Goal: Information Seeking & Learning: Learn about a topic

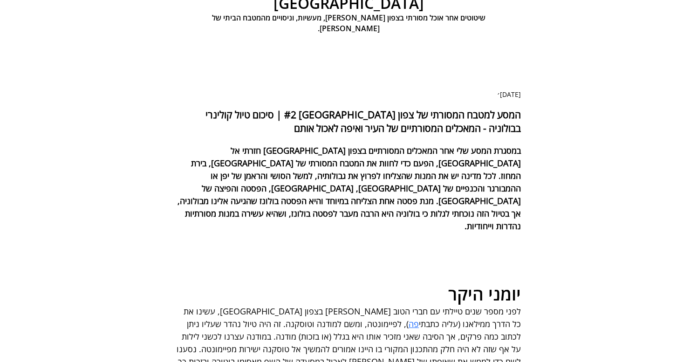
scroll to position [33, 0]
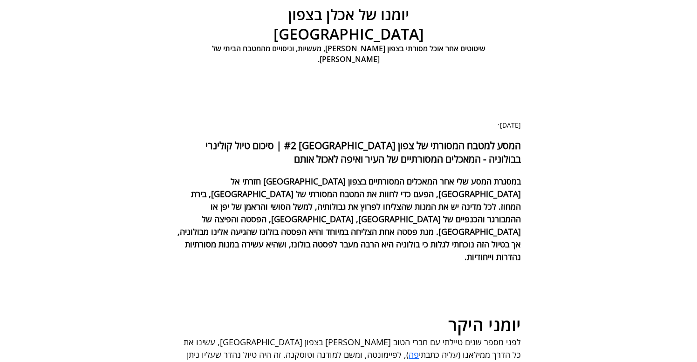
click at [409, 157] on h1 "המסע למטבח המסורתי של צפון [GEOGRAPHIC_DATA] #2 | סיכום טיול קולינרי בבולוניה -…" at bounding box center [348, 151] width 345 height 27
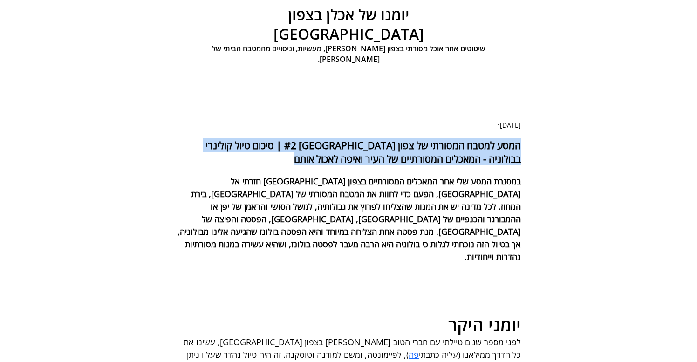
click at [409, 157] on h1 "המסע למטבח המסורתי של צפון [GEOGRAPHIC_DATA] #2 | סיכום טיול קולינרי בבולוניה -…" at bounding box center [348, 151] width 345 height 27
click at [402, 166] on h1 "המסע למטבח המסורתי של צפון [GEOGRAPHIC_DATA] #2 | סיכום טיול קולינרי בבולוניה -…" at bounding box center [348, 151] width 345 height 27
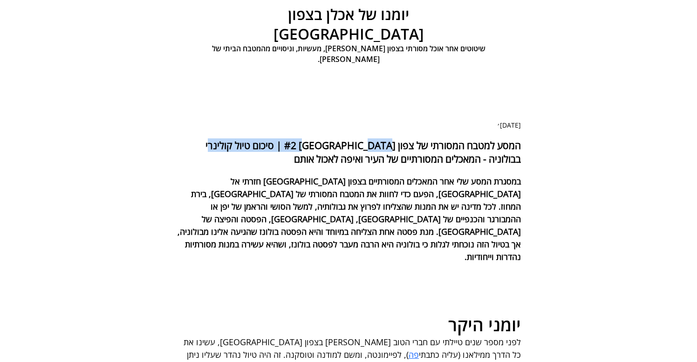
drag, startPoint x: 325, startPoint y: 165, endPoint x: 519, endPoint y: 173, distance: 193.4
click at [519, 166] on h1 "המסע למטבח המסורתי של צפון [GEOGRAPHIC_DATA] #2 | סיכום טיול קולינרי בבולוניה -…" at bounding box center [348, 151] width 345 height 27
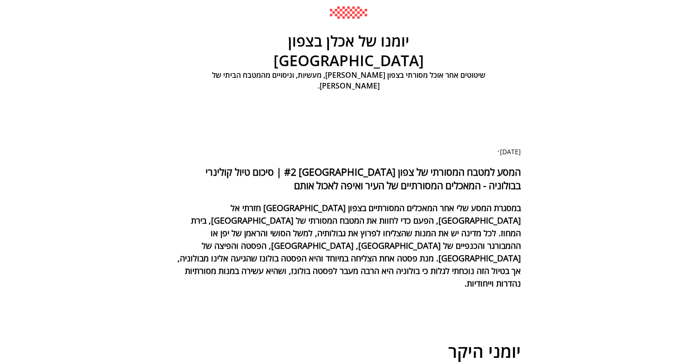
scroll to position [0, 0]
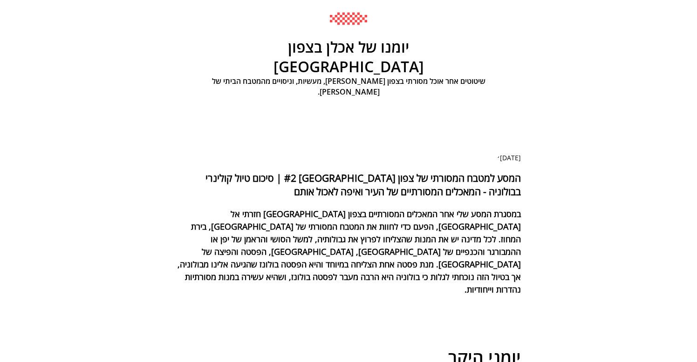
click at [501, 180] on h1 "המסע למטבח המסורתי של צפון איטליה #2 | סיכום טיול קולינרי בבולוניה - המאכלים המ…" at bounding box center [348, 184] width 345 height 27
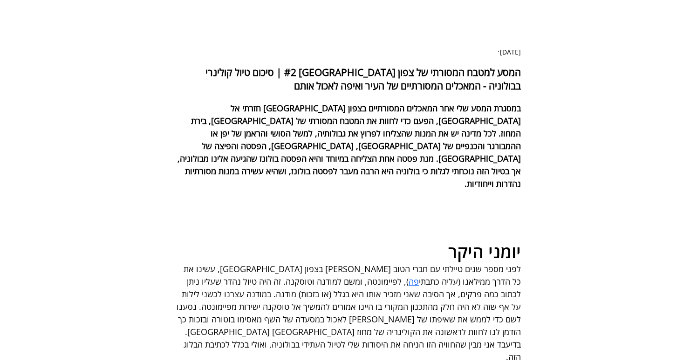
scroll to position [200, 0]
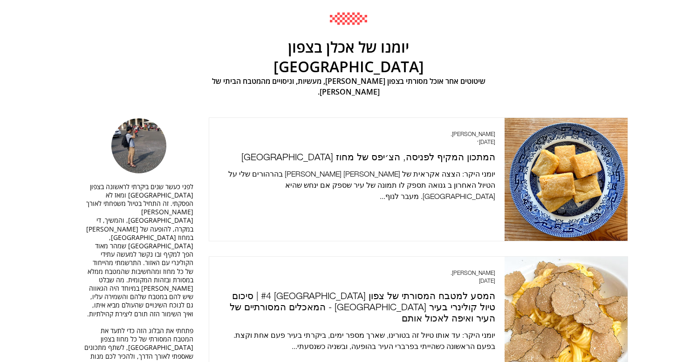
click at [137, 128] on img "main content" at bounding box center [138, 145] width 55 height 55
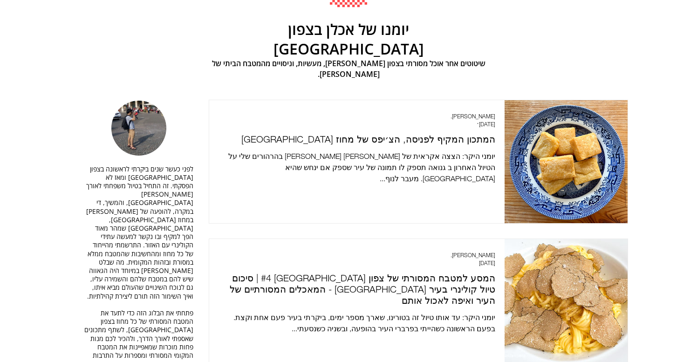
scroll to position [7, 0]
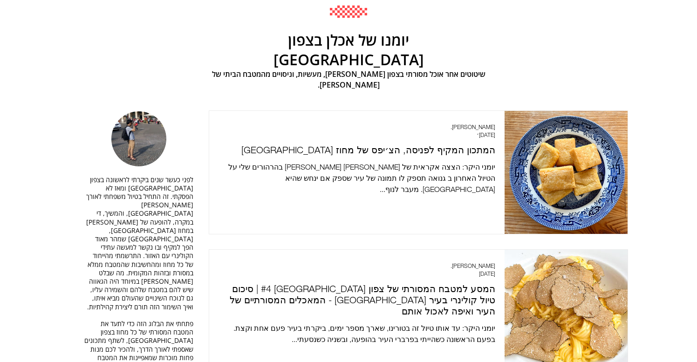
click at [142, 136] on img "main content" at bounding box center [138, 138] width 55 height 55
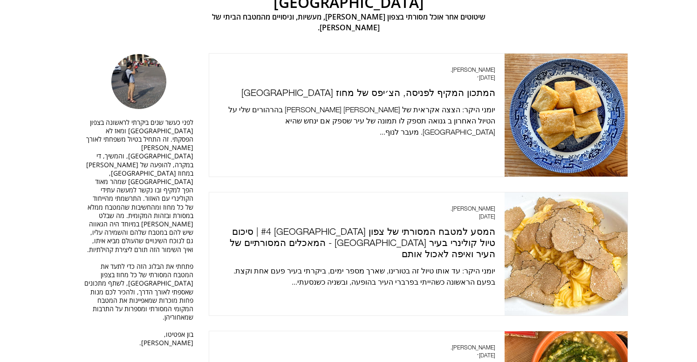
scroll to position [0, 0]
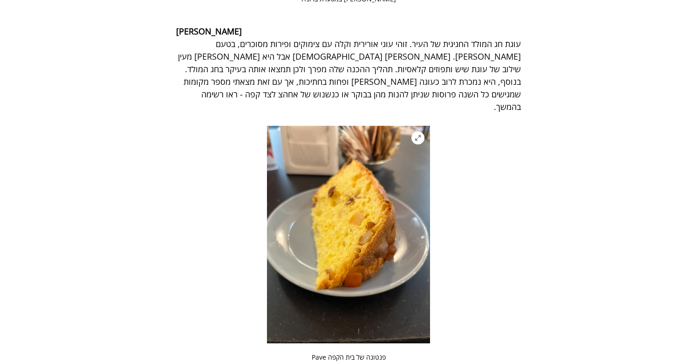
scroll to position [3343, 0]
